Goal: Use online tool/utility: Utilize a website feature to perform a specific function

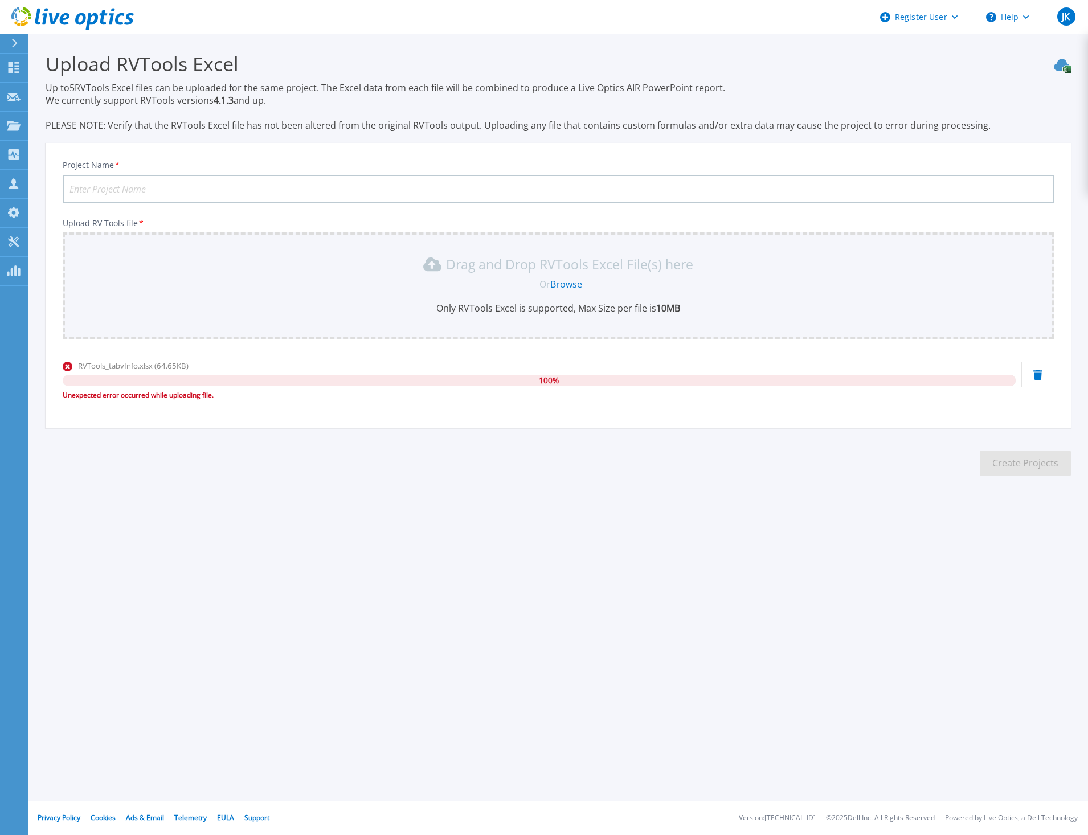
click at [107, 185] on input "Project Name *" at bounding box center [558, 189] width 991 height 28
click at [1036, 375] on icon at bounding box center [1037, 375] width 9 height 10
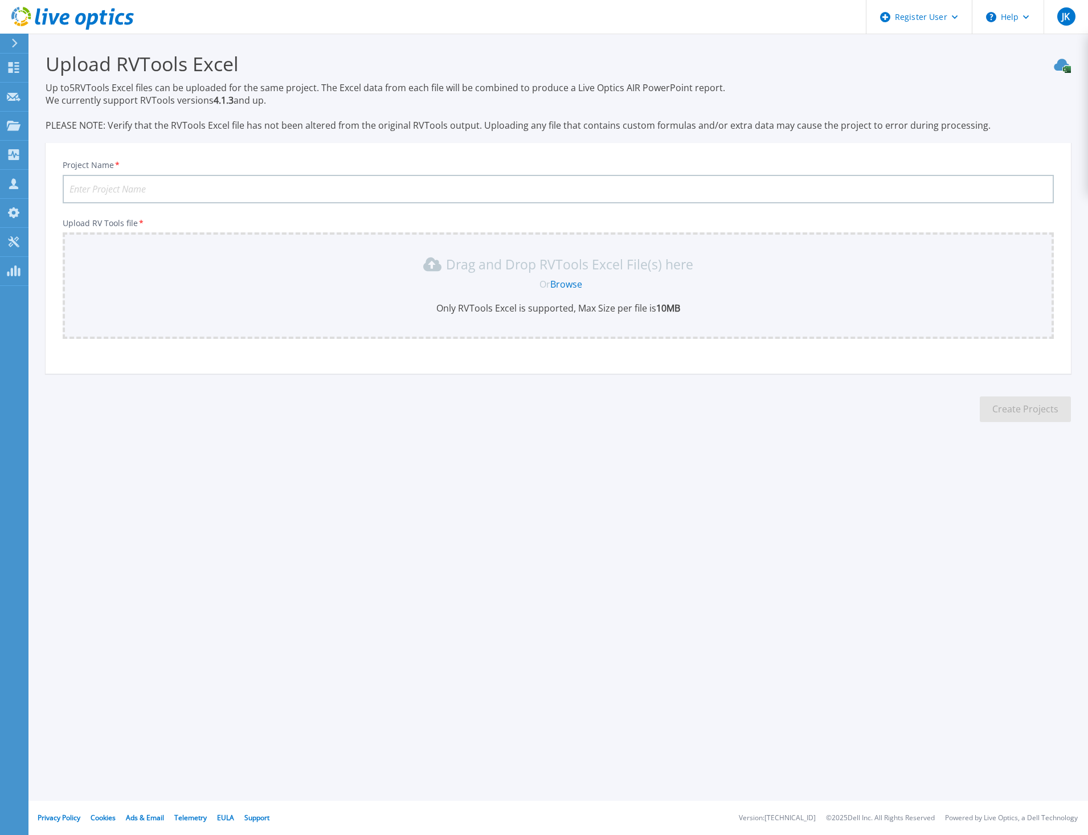
click at [572, 287] on link "Browse" at bounding box center [566, 284] width 32 height 13
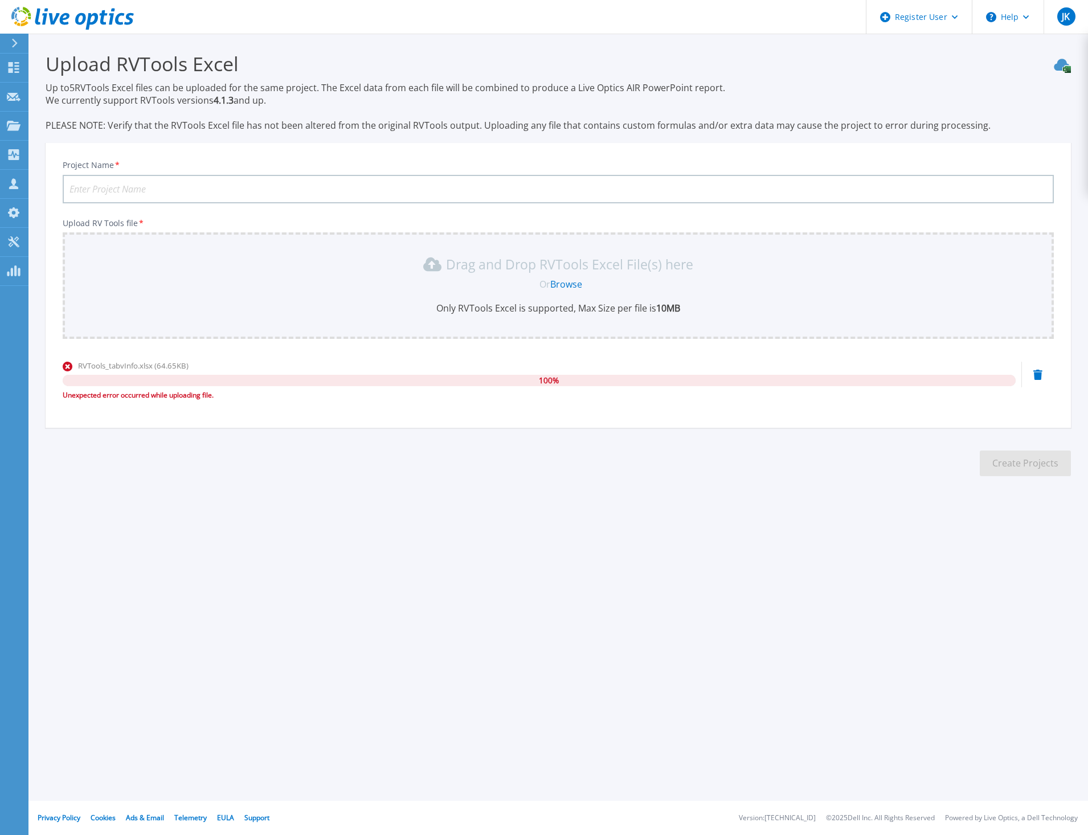
click at [171, 395] on div "Unexpected error occurred while uploading file." at bounding box center [539, 395] width 953 height 11
click at [167, 367] on span "RVTools_tabvInfo.xlsx (64.65KB)" at bounding box center [133, 366] width 111 height 10
drag, startPoint x: 167, startPoint y: 367, endPoint x: 252, endPoint y: 367, distance: 84.9
click at [252, 367] on div "RVTools_tabvInfo.xlsx (64.65KB)" at bounding box center [539, 365] width 953 height 11
click at [246, 181] on input "Project Name *" at bounding box center [558, 189] width 991 height 28
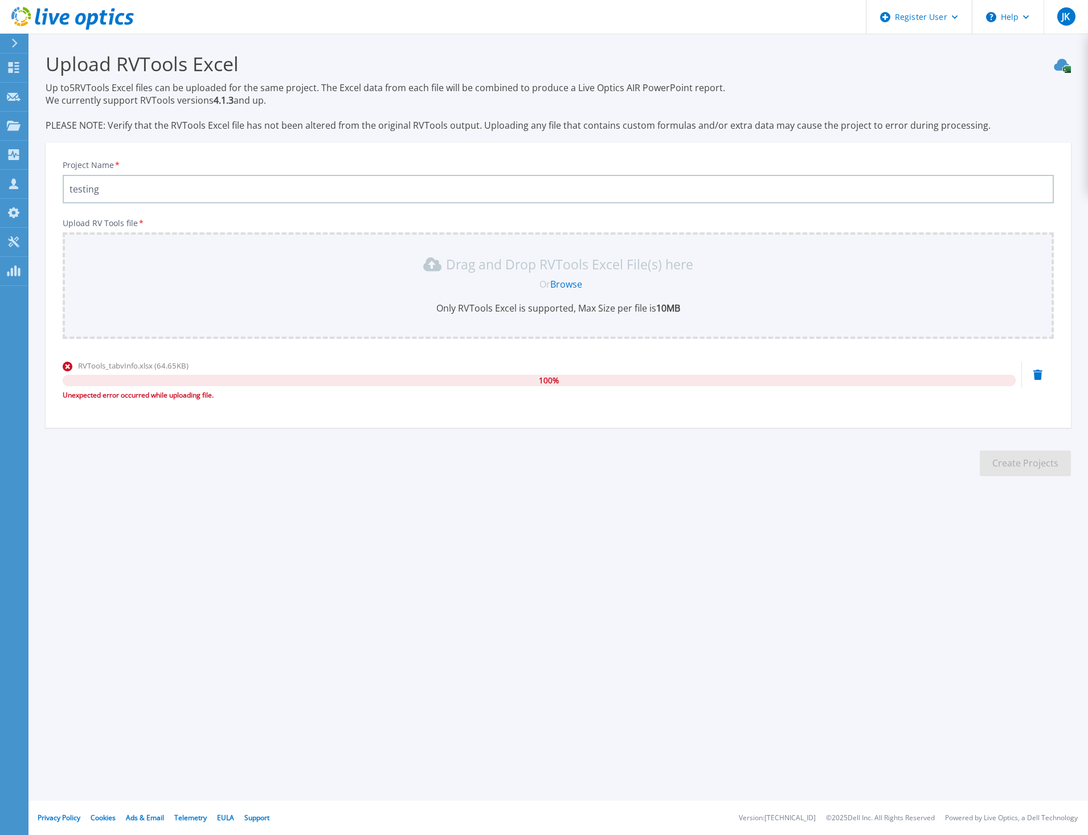
type input "testing"
click at [438, 616] on div "Register User Help JK Dell User [PERSON_NAME] [PERSON_NAME][EMAIL_ADDRESS][PERS…" at bounding box center [544, 417] width 1088 height 835
click at [1038, 370] on icon at bounding box center [1037, 375] width 9 height 10
click at [1032, 377] on div "RVTools_tabvCPU.xlsx (27.36KB) 100 % Unexpected error occurred while uploading …" at bounding box center [558, 384] width 991 height 48
click at [1040, 374] on icon at bounding box center [1037, 375] width 9 height 10
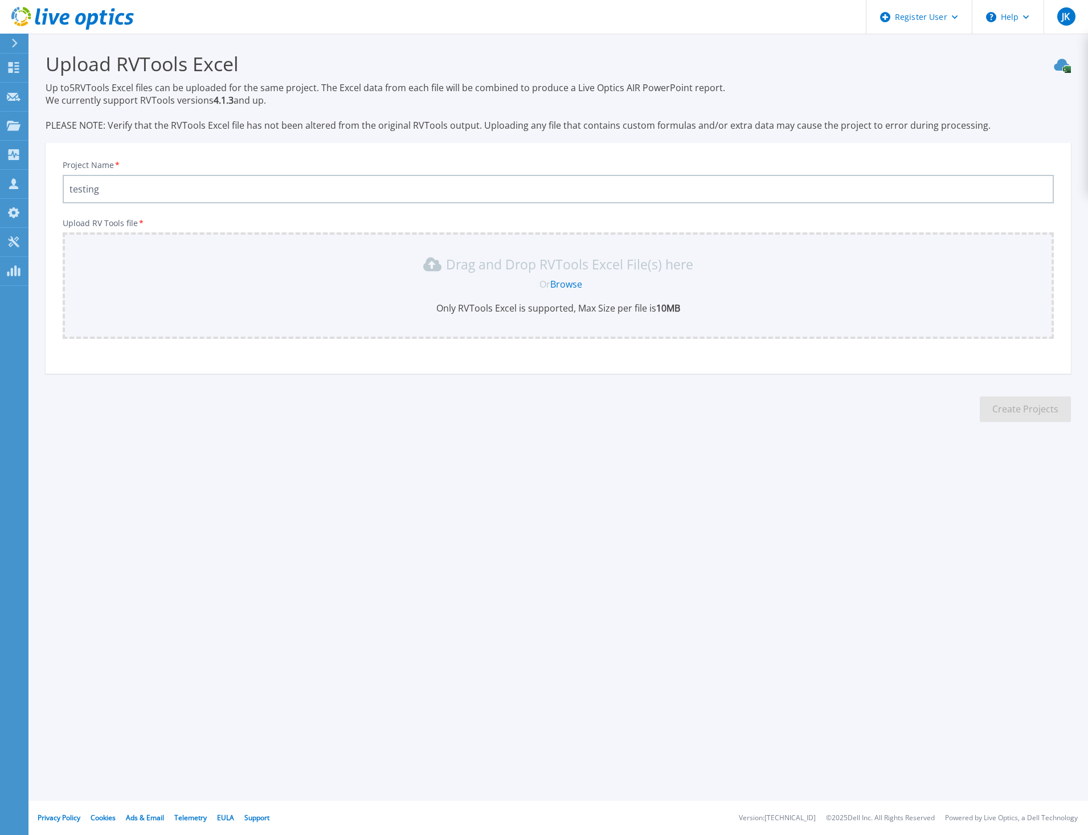
drag, startPoint x: 710, startPoint y: 555, endPoint x: 6, endPoint y: 450, distance: 711.9
click at [708, 554] on div "Register User Help JK Dell User [PERSON_NAME] [PERSON_NAME][EMAIL_ADDRESS][PERS…" at bounding box center [544, 417] width 1088 height 835
